Goal: Task Accomplishment & Management: Manage account settings

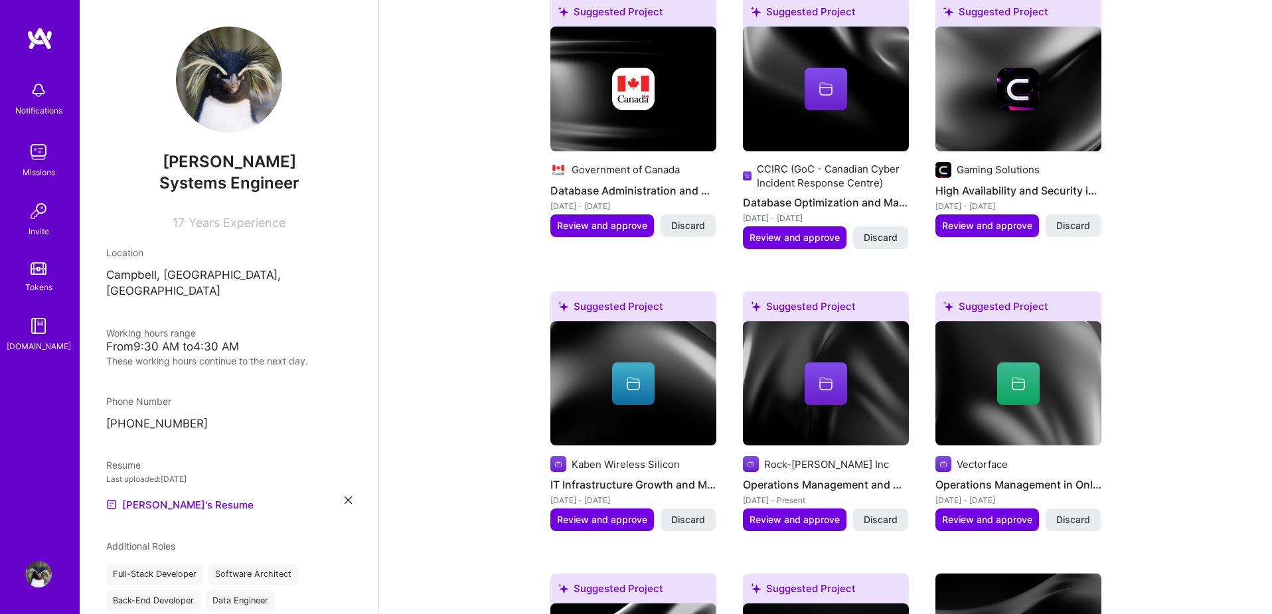
scroll to position [771, 0]
click at [31, 151] on img at bounding box center [38, 152] width 27 height 27
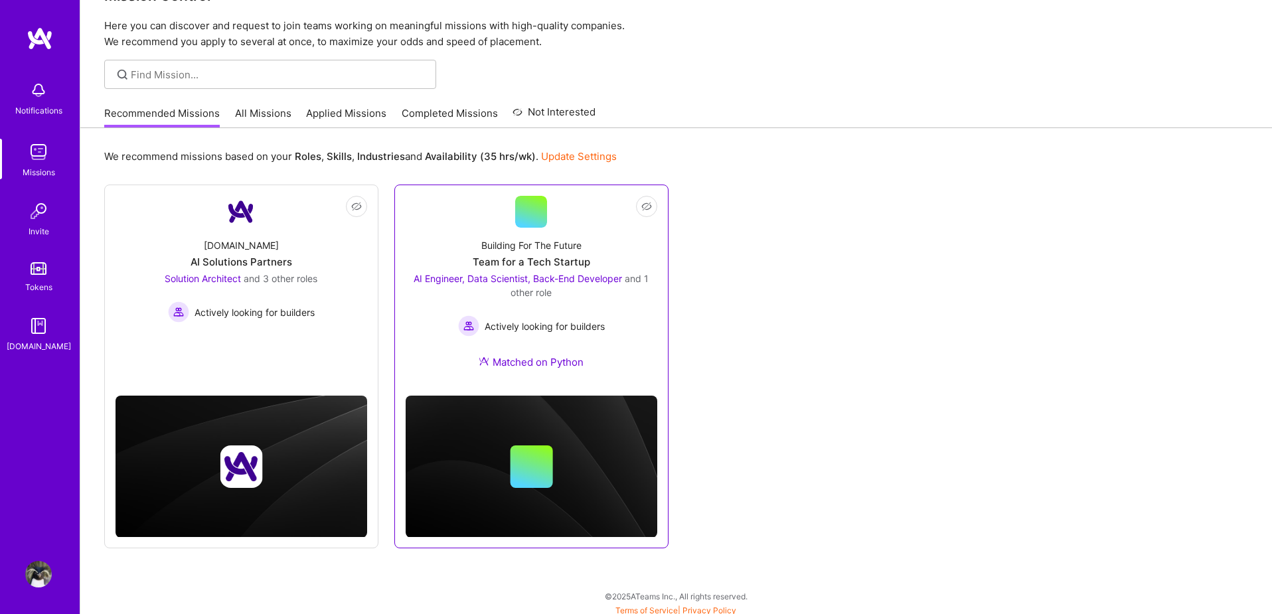
scroll to position [44, 0]
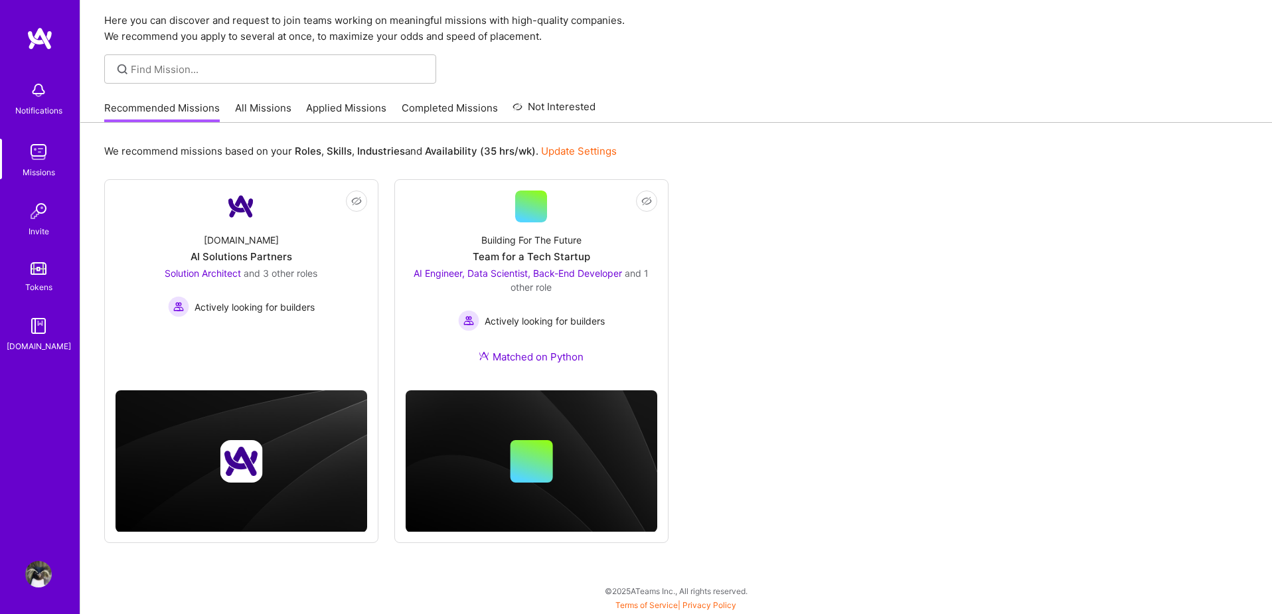
click at [274, 116] on link "All Missions" at bounding box center [263, 112] width 56 height 22
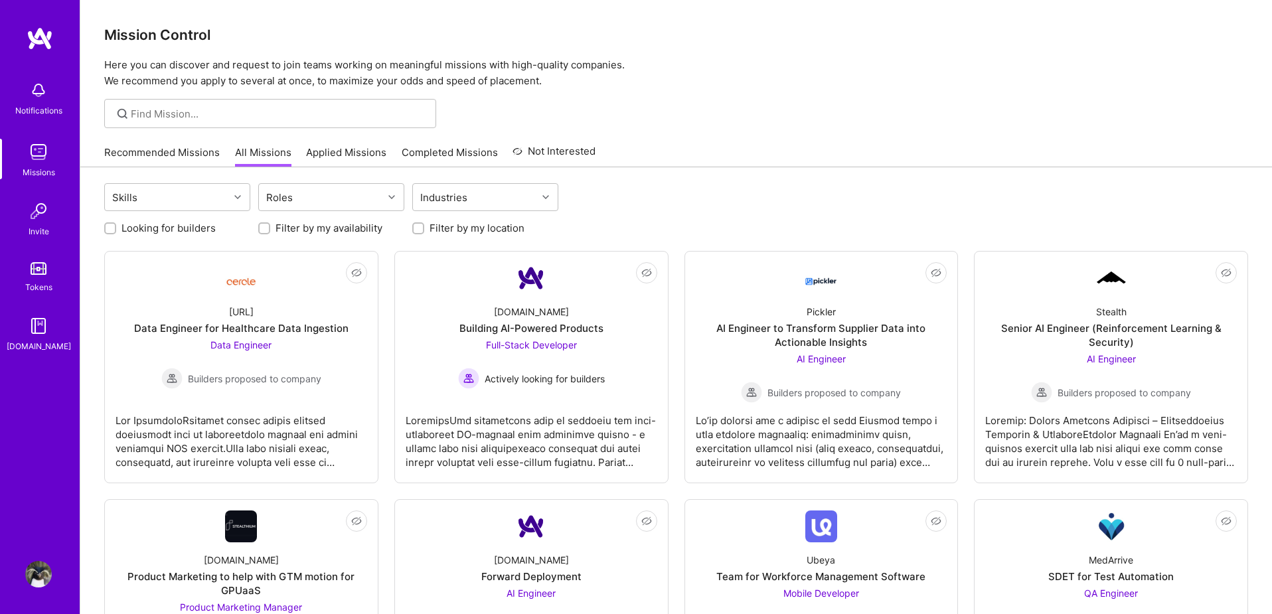
click at [334, 155] on link "Applied Missions" at bounding box center [346, 156] width 80 height 22
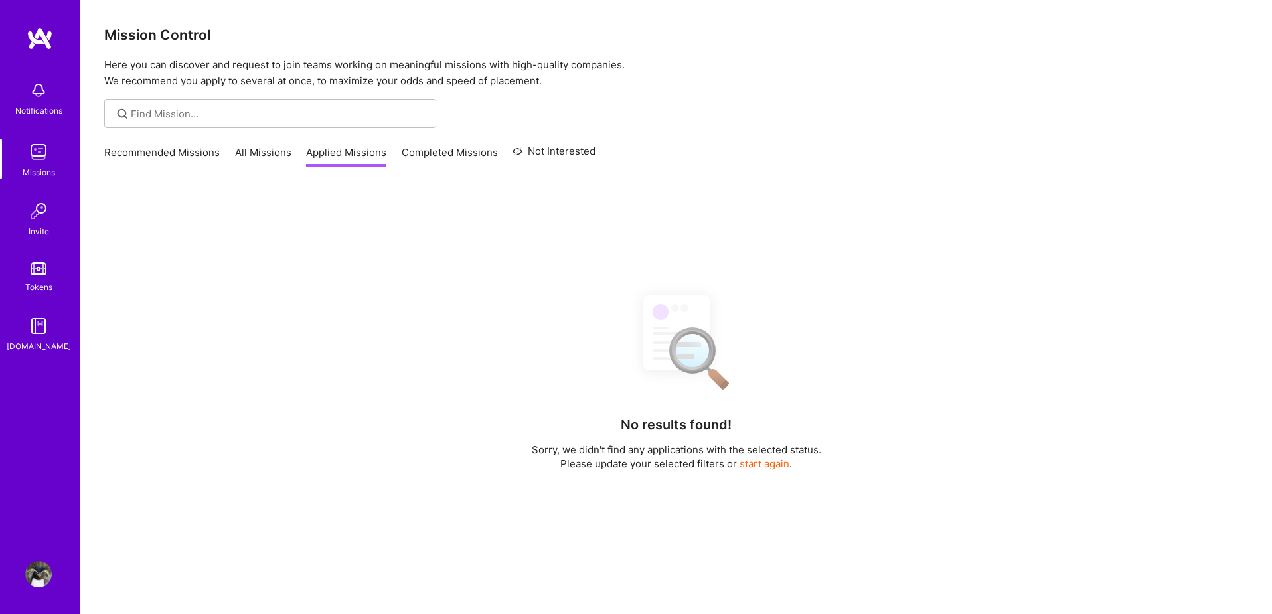
click at [271, 154] on link "All Missions" at bounding box center [263, 156] width 56 height 22
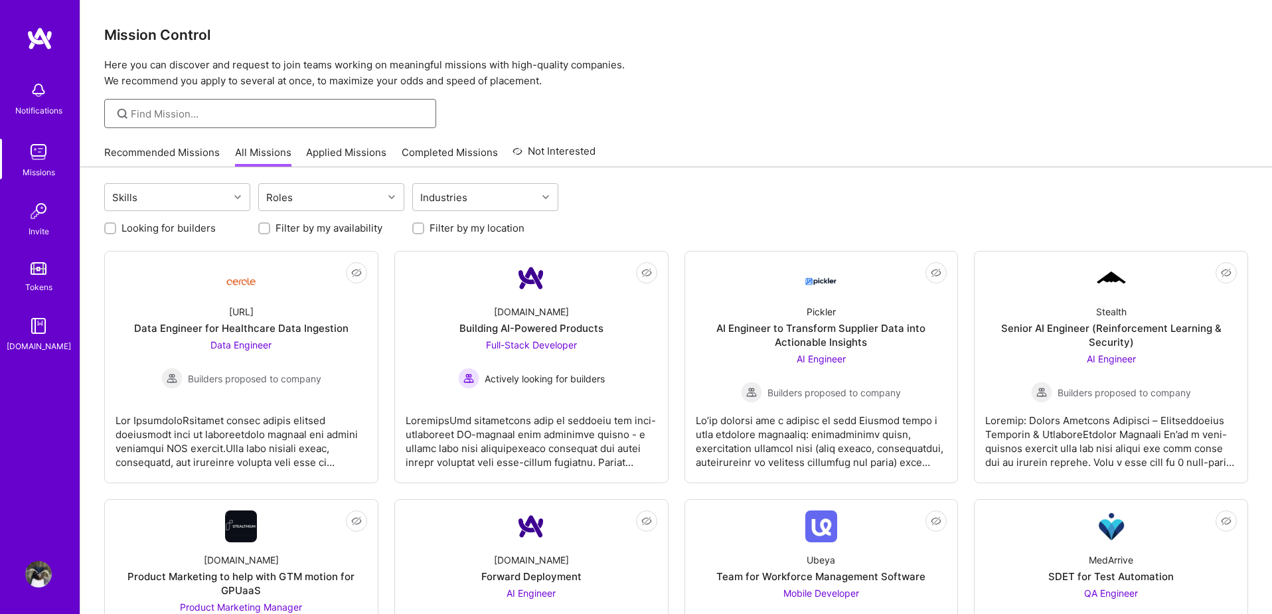
click at [177, 115] on input at bounding box center [278, 114] width 295 height 14
click at [218, 127] on div "Security" at bounding box center [270, 113] width 332 height 29
paste input "mperis"
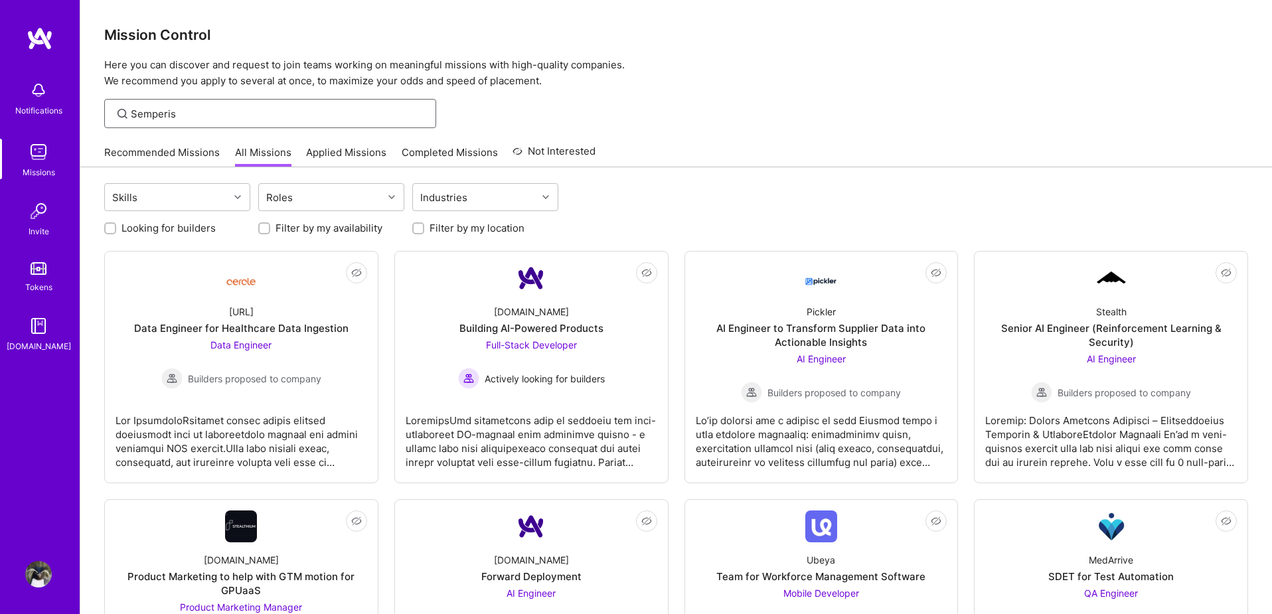
type input "Semperis"
click at [172, 193] on div "Skills" at bounding box center [167, 197] width 124 height 27
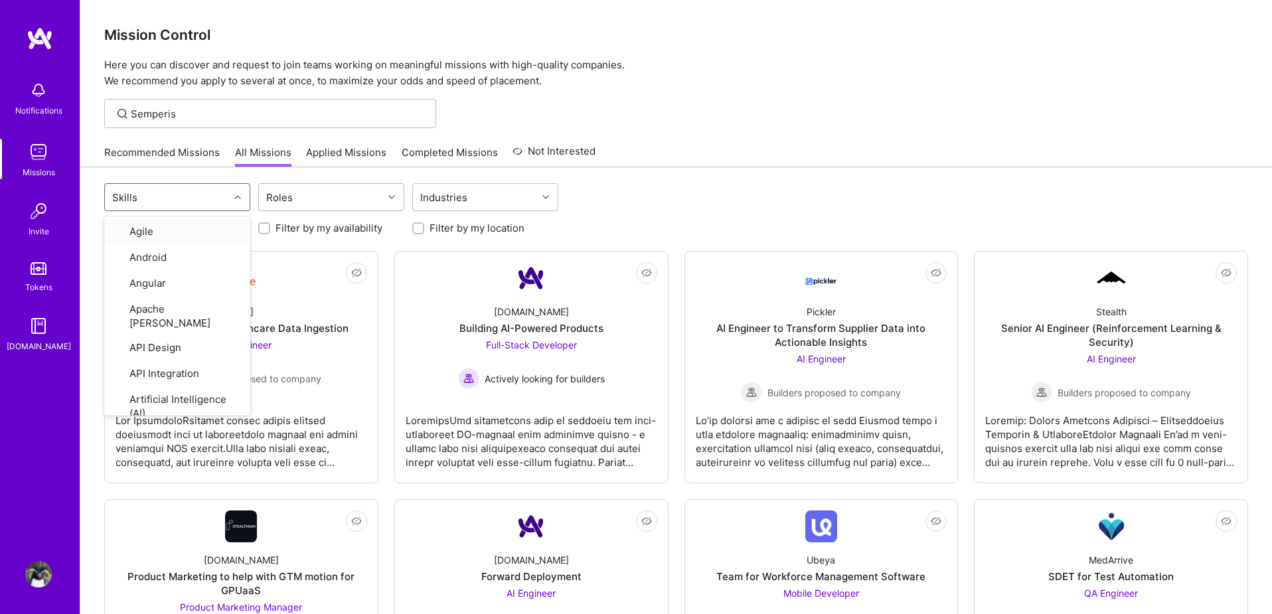
click at [275, 196] on div "Roles" at bounding box center [279, 197] width 33 height 19
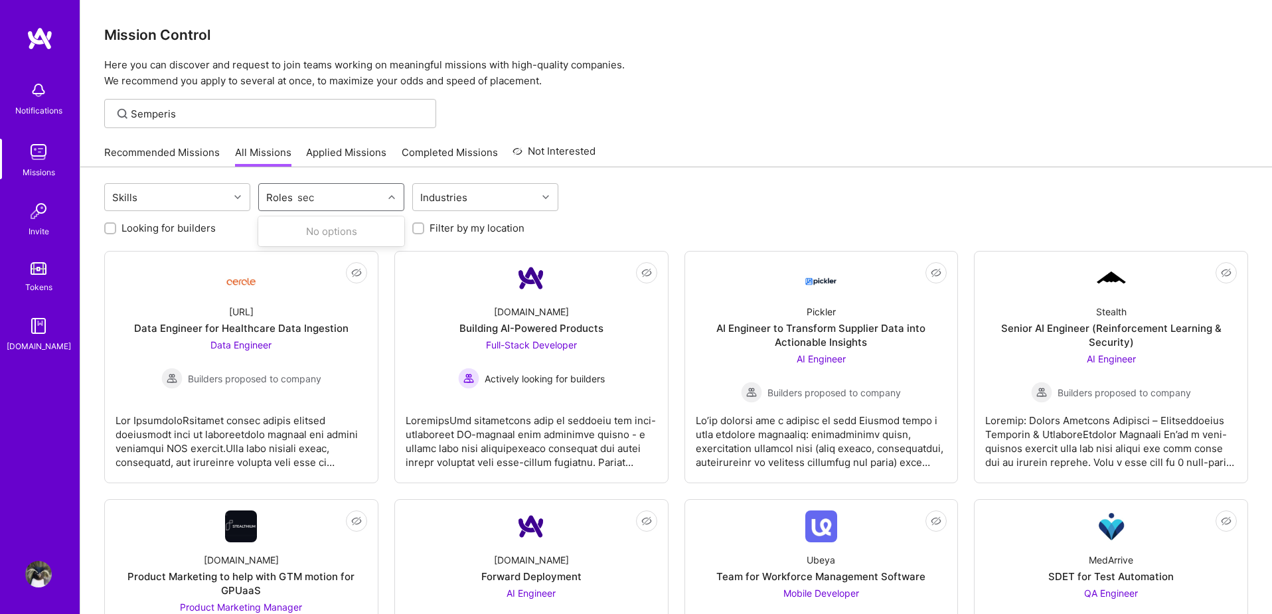
type input "sec"
click at [29, 571] on img at bounding box center [38, 574] width 27 height 27
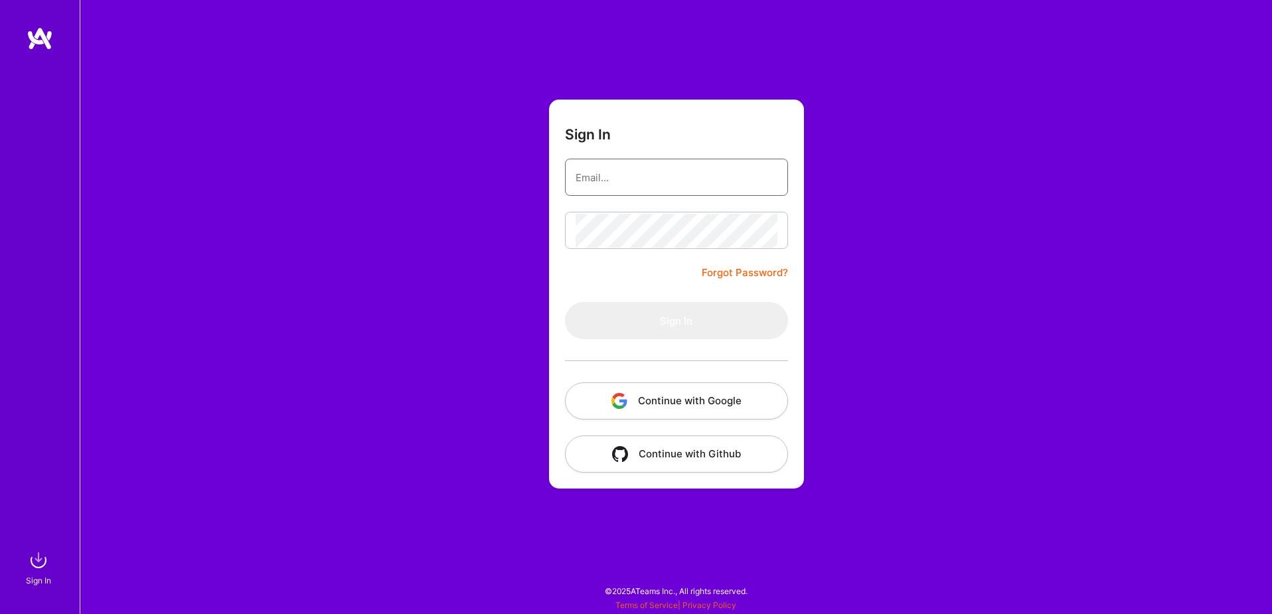
type input "[EMAIL_ADDRESS][DOMAIN_NAME]"
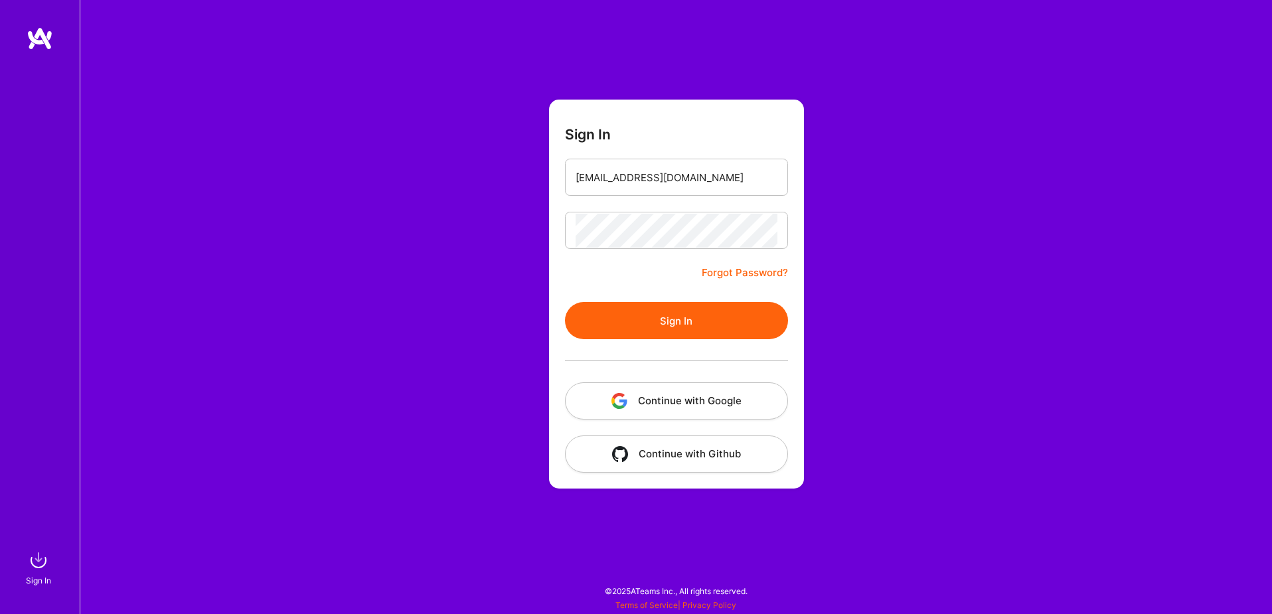
click at [700, 391] on button "Continue with Google" at bounding box center [676, 400] width 223 height 37
